Goal: Browse casually

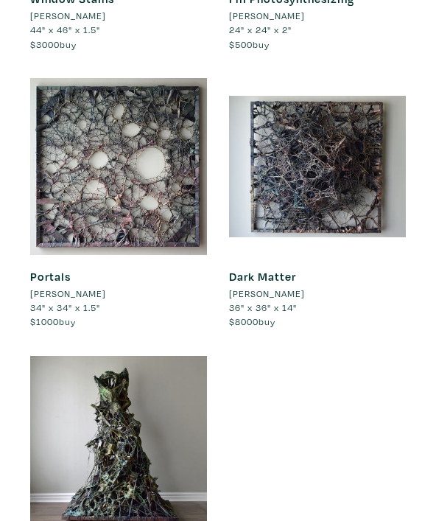
scroll to position [1296, 0]
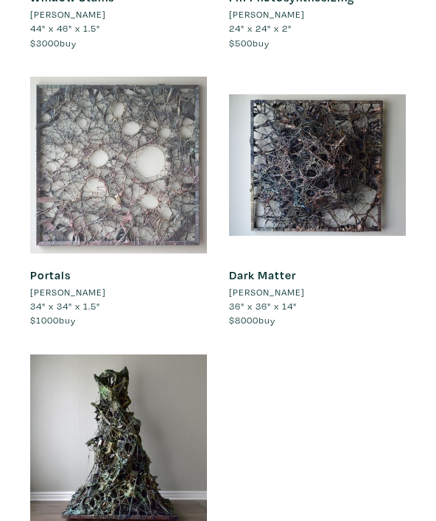
click at [155, 190] on div at bounding box center [118, 165] width 177 height 177
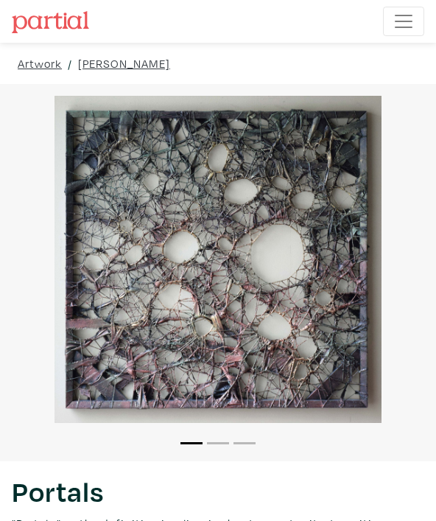
click at [221, 435] on li "2" at bounding box center [218, 442] width 22 height 15
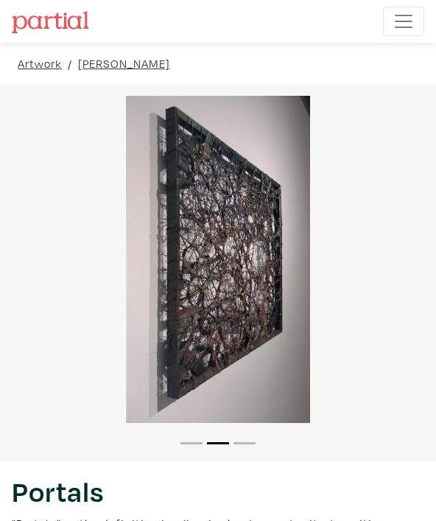
click at [251, 443] on button "3" at bounding box center [244, 443] width 22 height 2
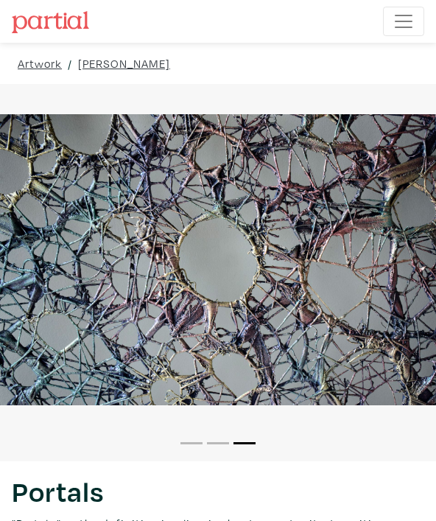
click at [194, 441] on li "1" at bounding box center [191, 442] width 22 height 15
